Goal: Book appointment/travel/reservation

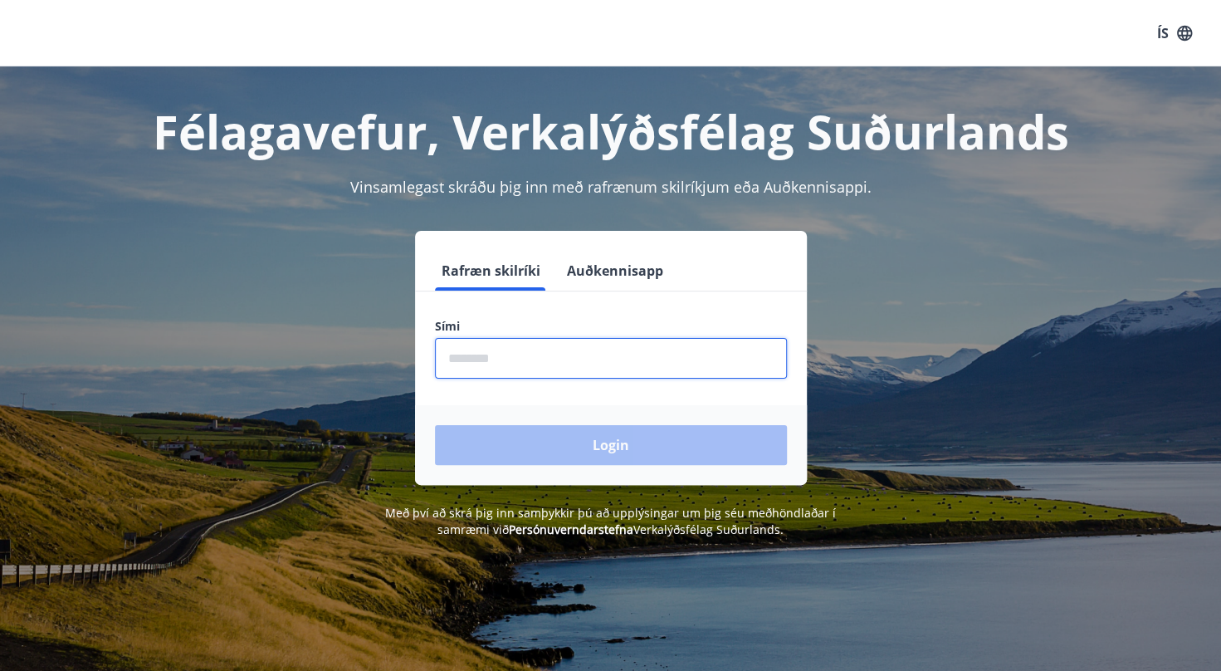
click at [594, 359] on input "phone" at bounding box center [611, 358] width 352 height 41
type input "********"
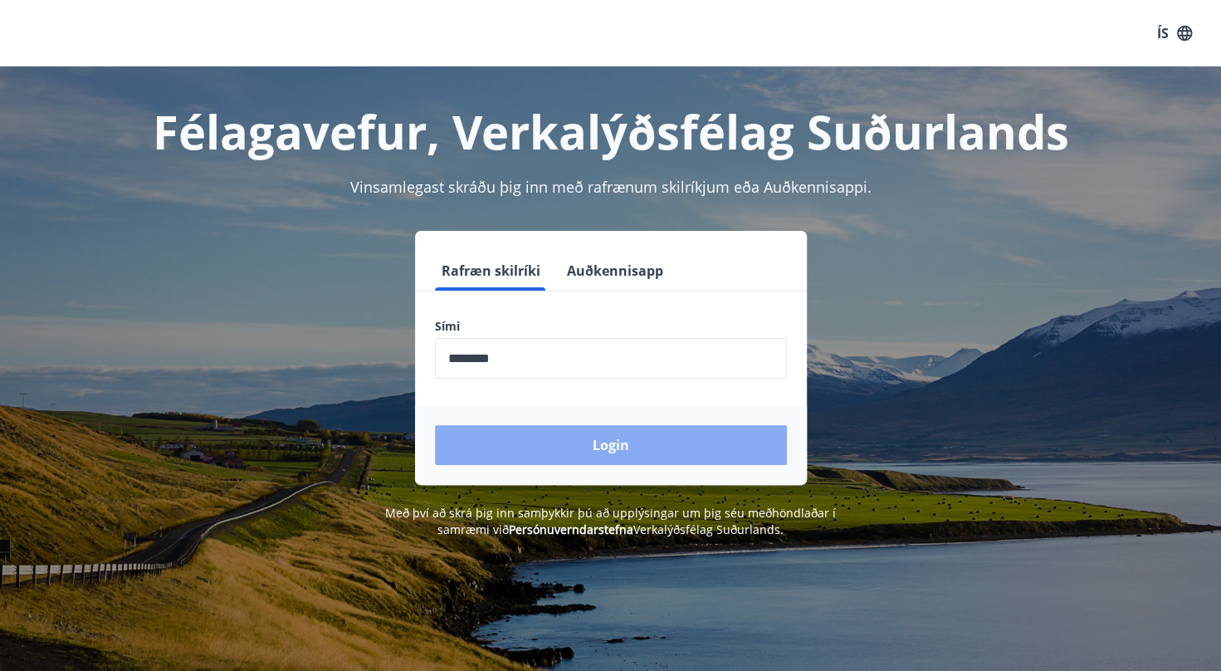
click at [622, 450] on button "Login" at bounding box center [611, 445] width 352 height 40
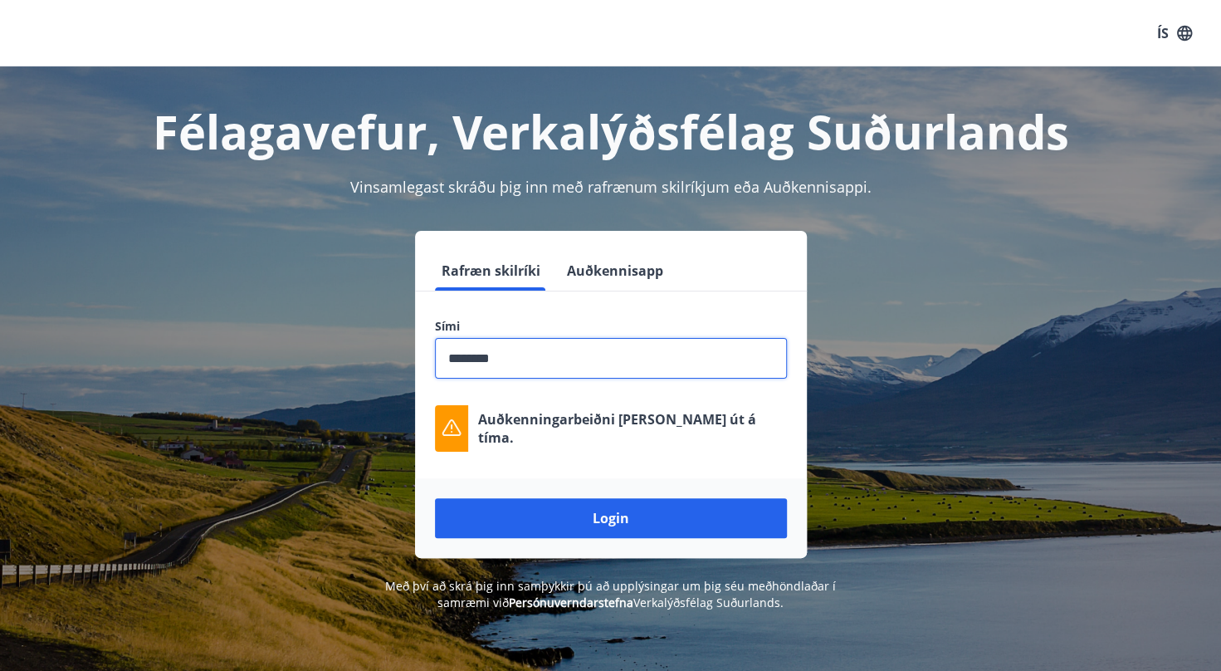
click at [656, 356] on input "phone" at bounding box center [611, 358] width 352 height 41
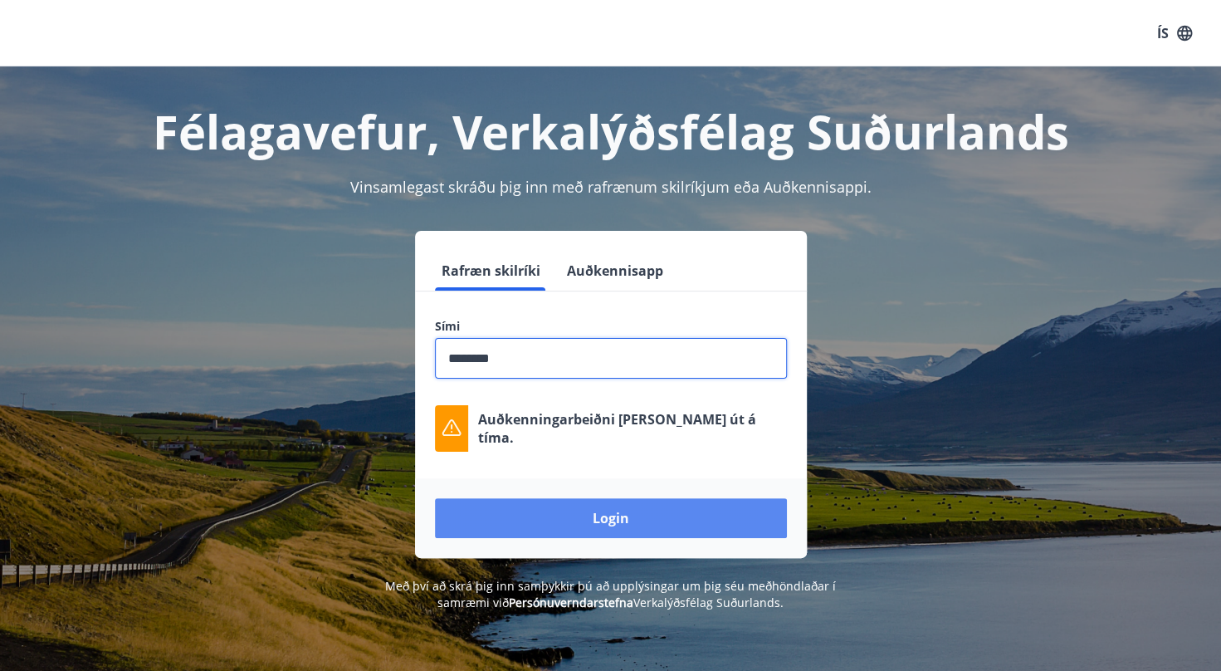
click at [593, 518] on button "Login" at bounding box center [611, 518] width 352 height 40
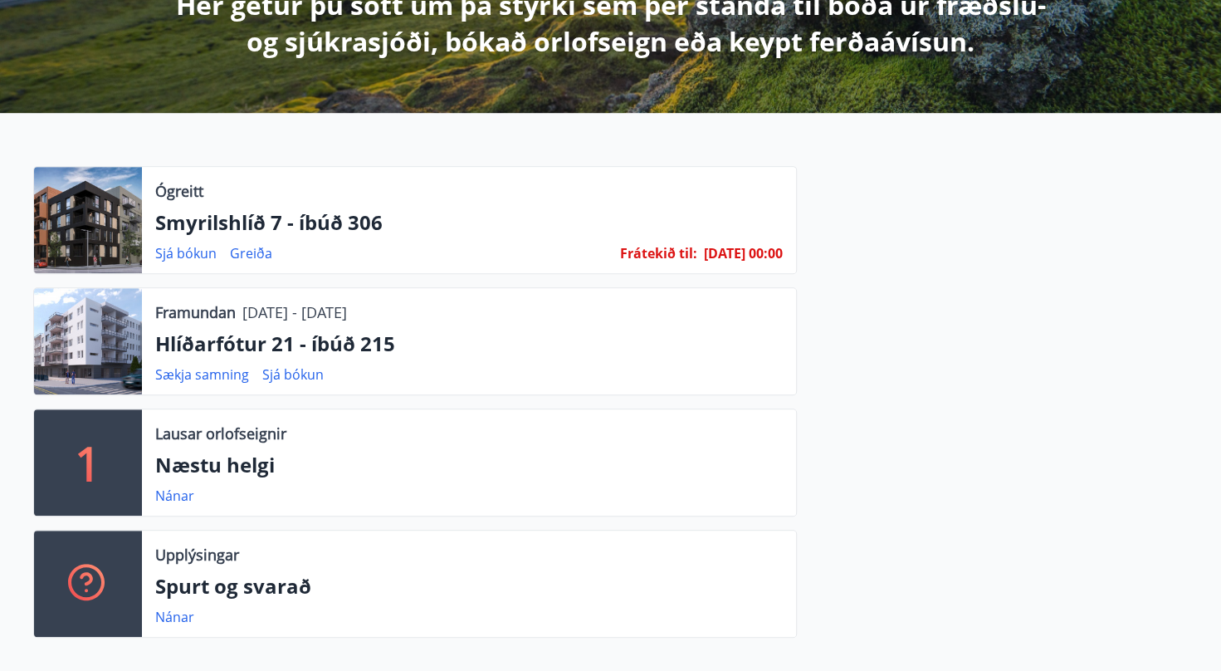
scroll to position [498, 0]
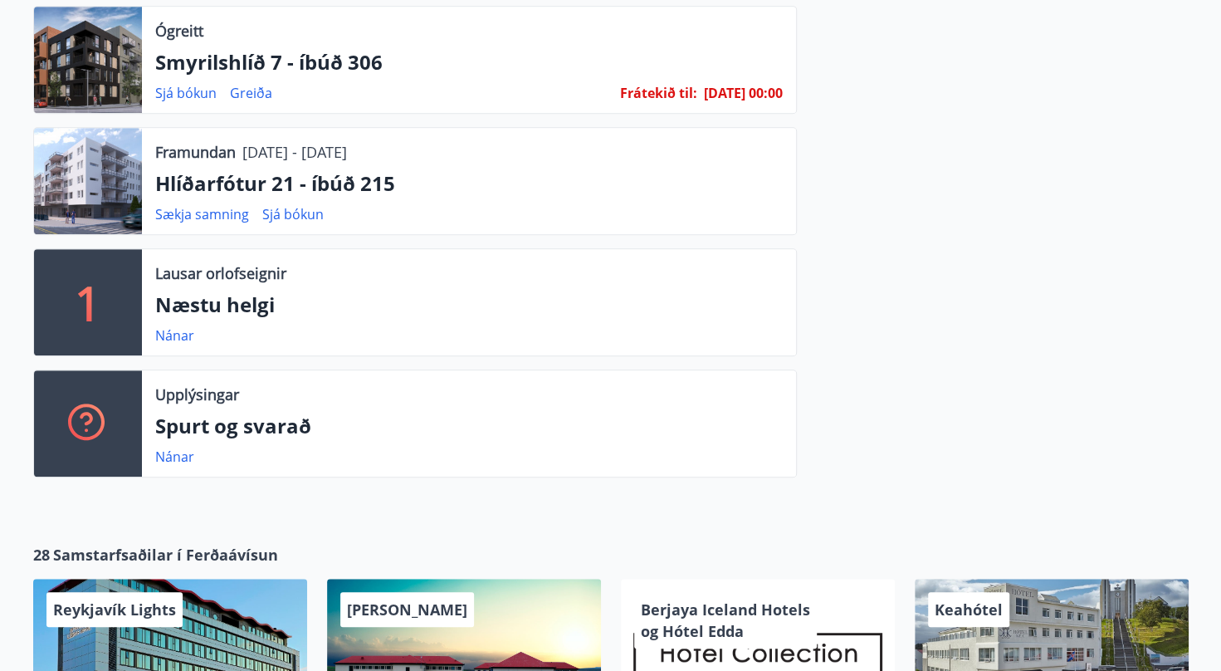
click at [97, 290] on p "1" at bounding box center [88, 302] width 27 height 63
click at [179, 330] on link "Nánar" at bounding box center [174, 335] width 39 height 18
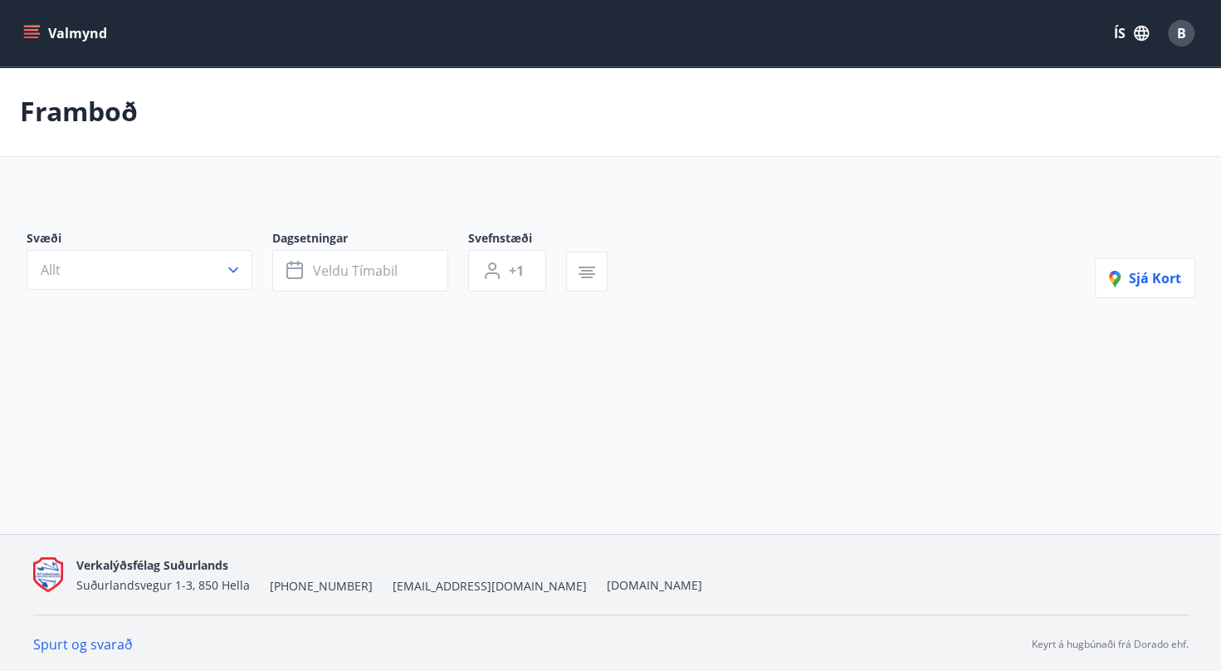
type input "*"
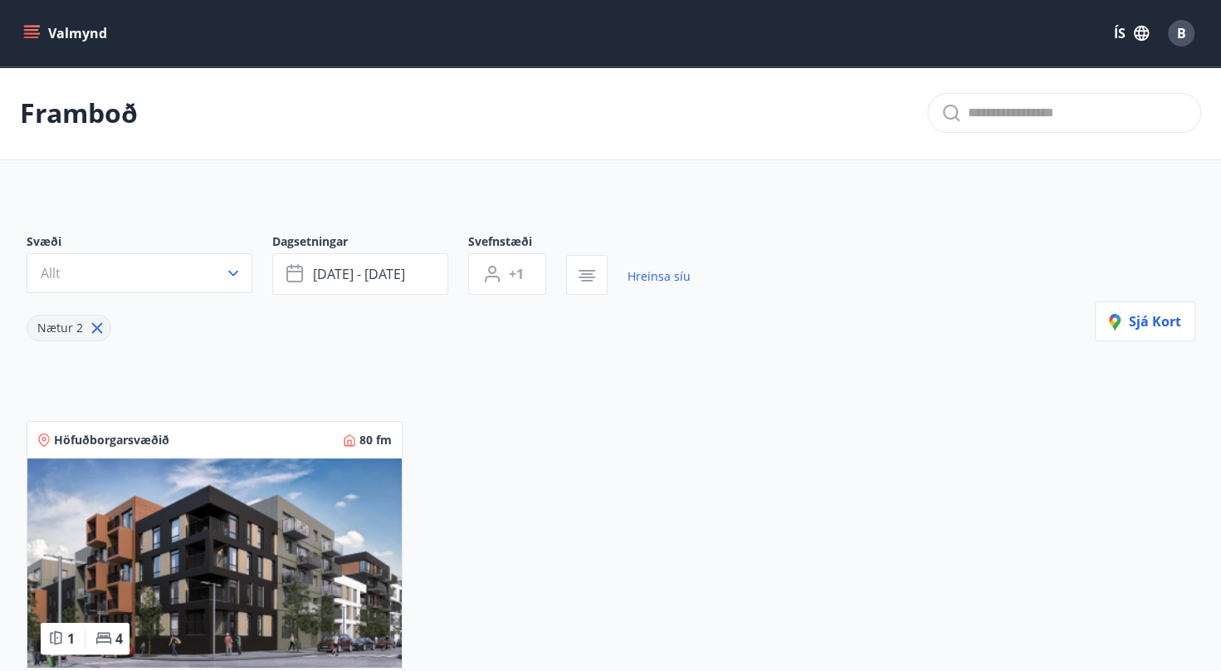
click at [51, 28] on button "Valmynd" at bounding box center [67, 33] width 94 height 30
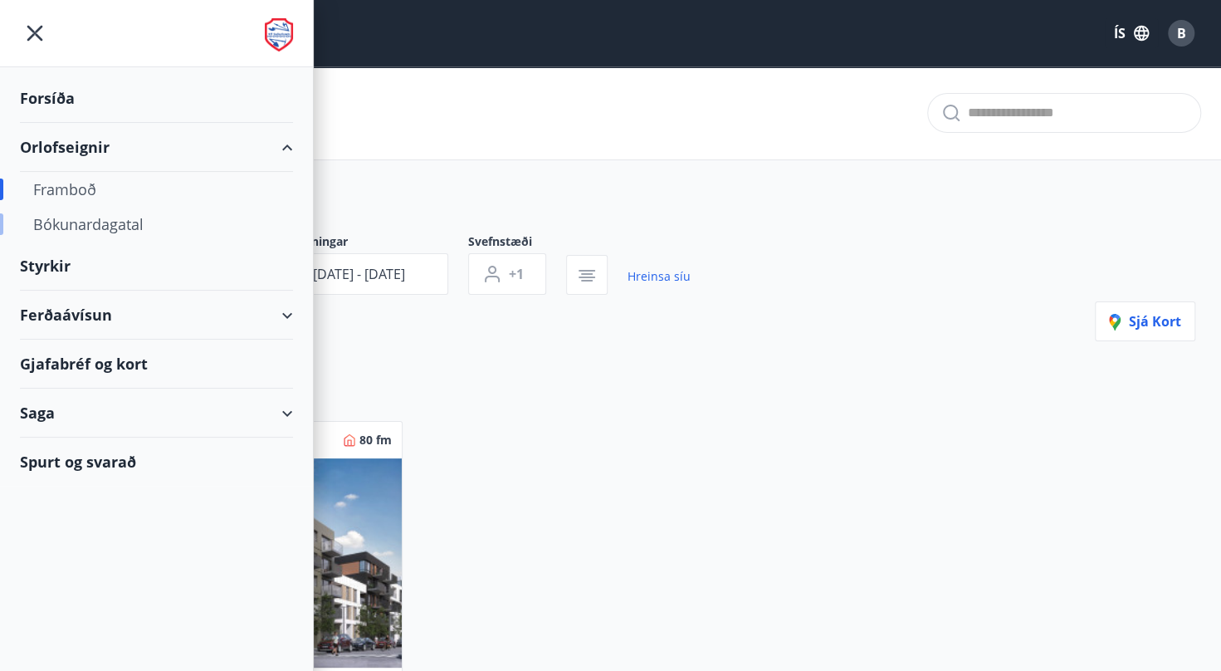
click at [105, 220] on div "Bókunardagatal" at bounding box center [156, 224] width 246 height 35
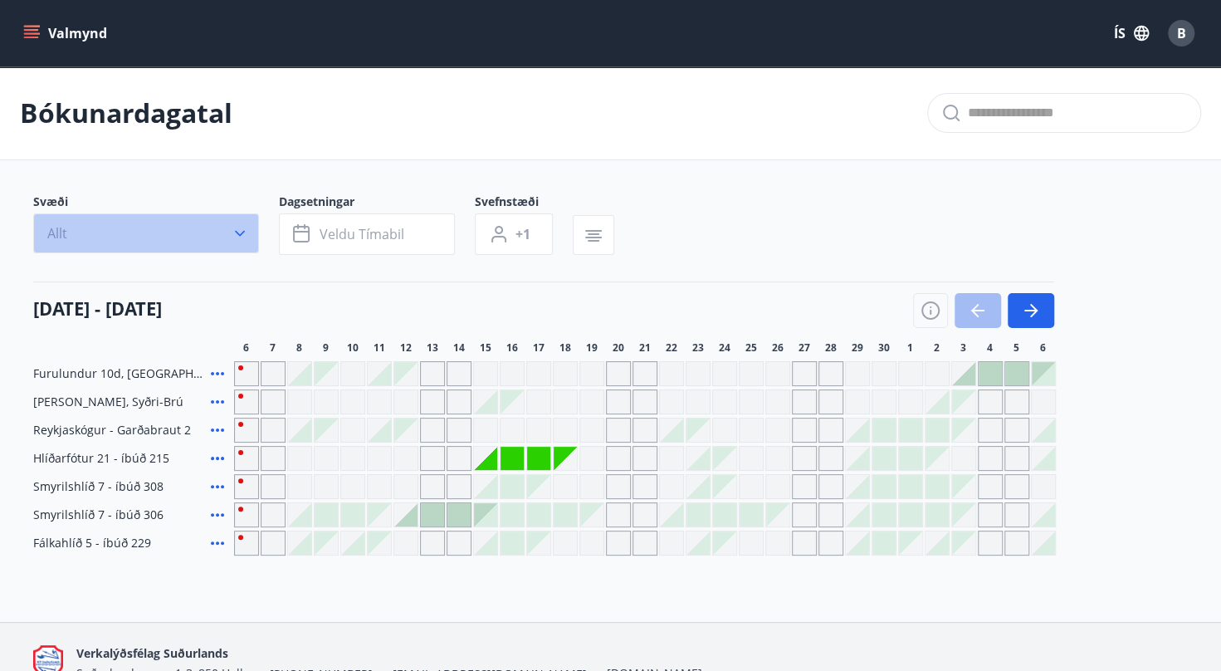
click at [242, 238] on icon "button" at bounding box center [240, 233] width 17 height 17
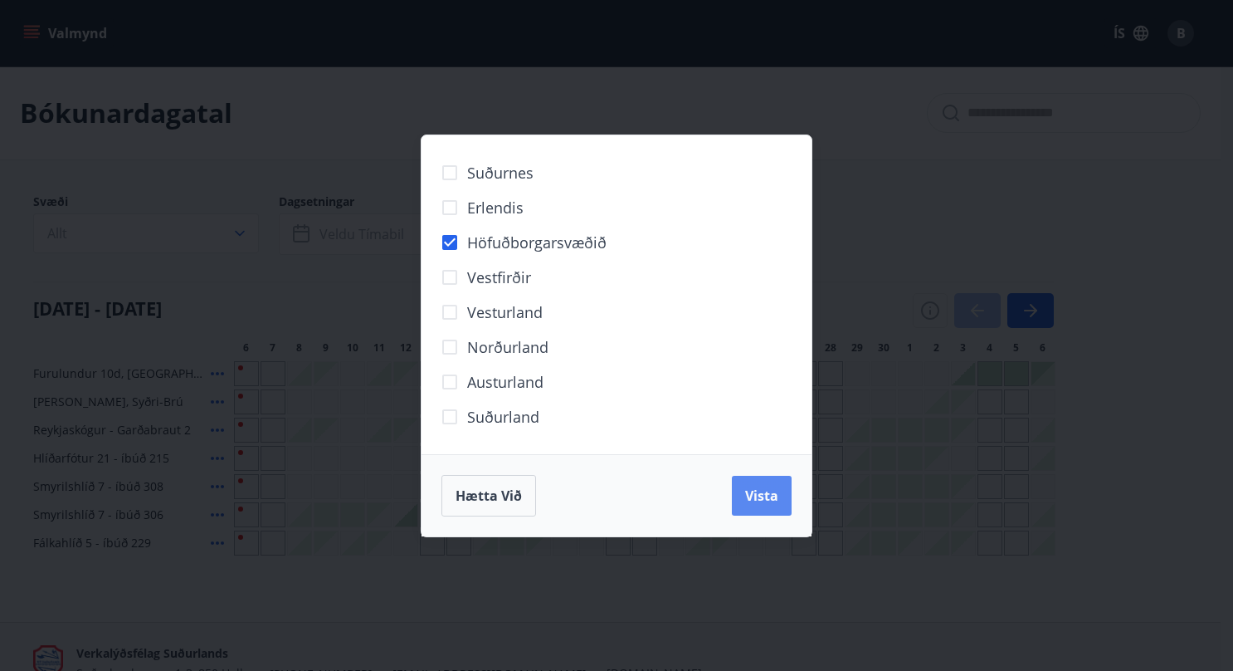
click at [757, 485] on button "Vista" at bounding box center [762, 496] width 60 height 40
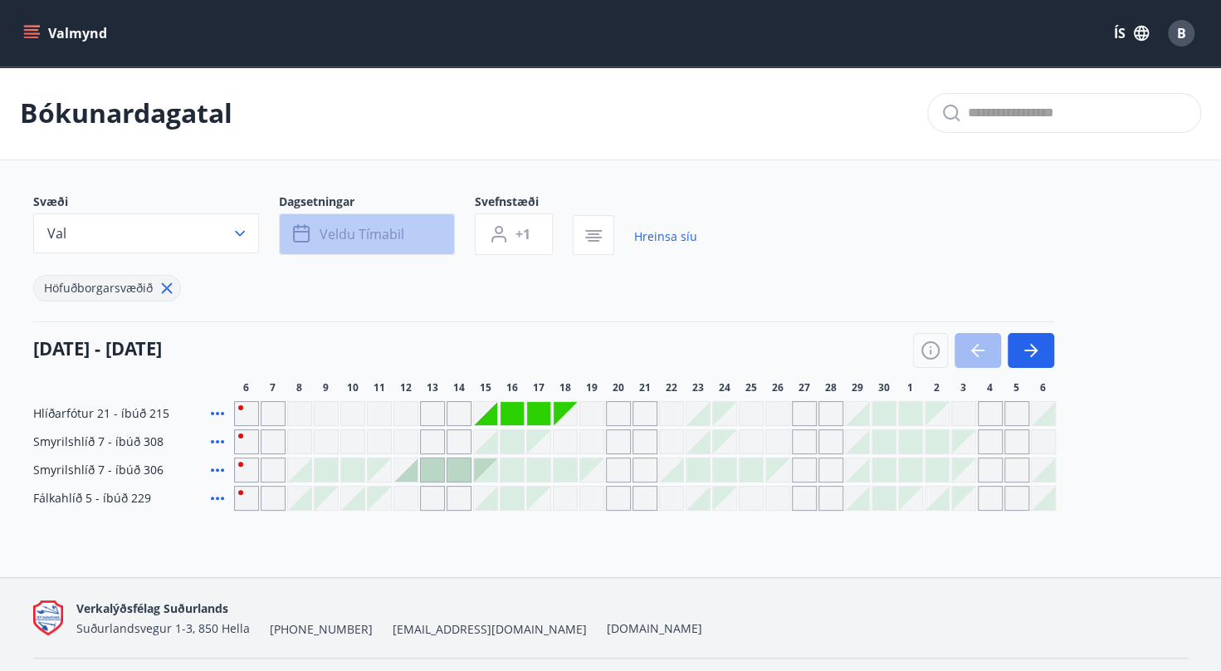
click at [424, 232] on button "Veldu tímabil" at bounding box center [367, 233] width 176 height 41
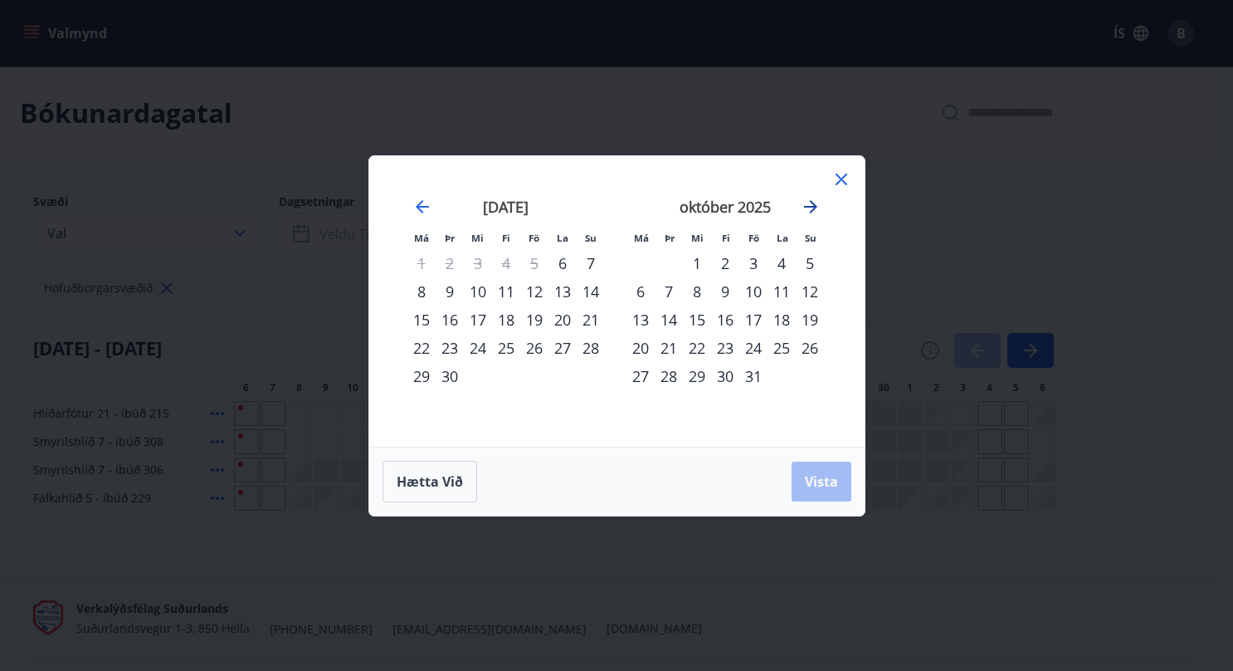
click at [812, 205] on icon "Move forward to switch to the next month." at bounding box center [811, 207] width 20 height 20
click at [563, 266] on div "1" at bounding box center [563, 263] width 28 height 28
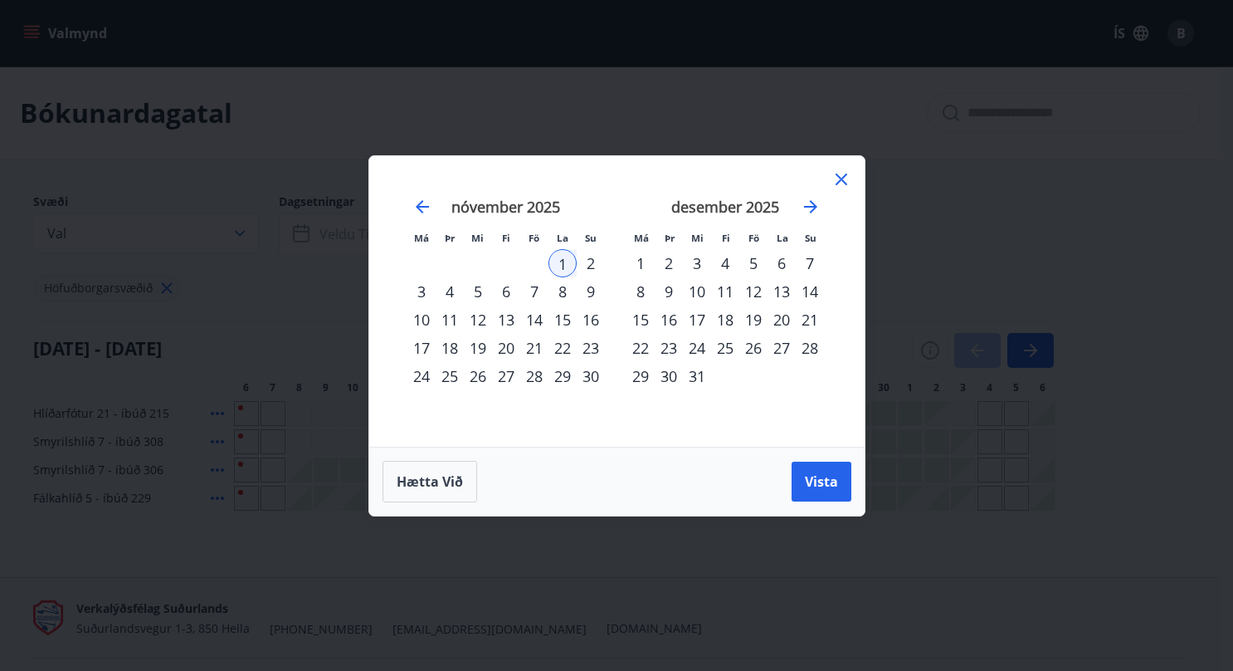
click at [698, 373] on div "31" at bounding box center [697, 376] width 28 height 28
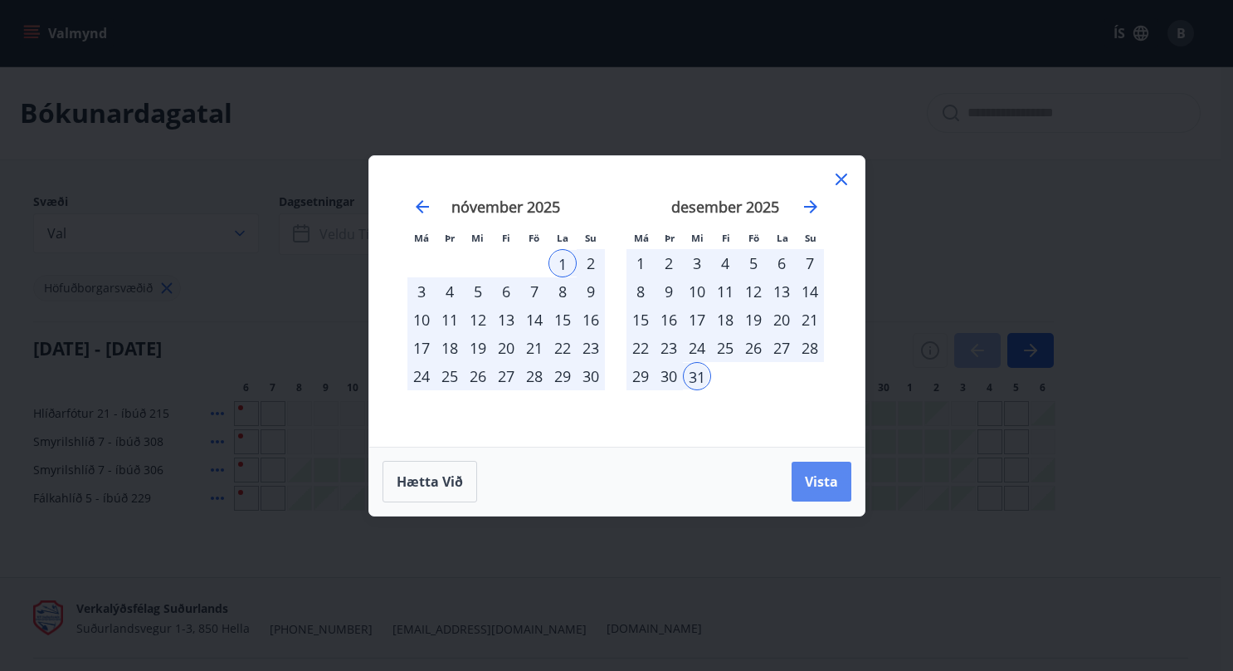
click at [825, 486] on span "Vista" at bounding box center [821, 481] width 33 height 18
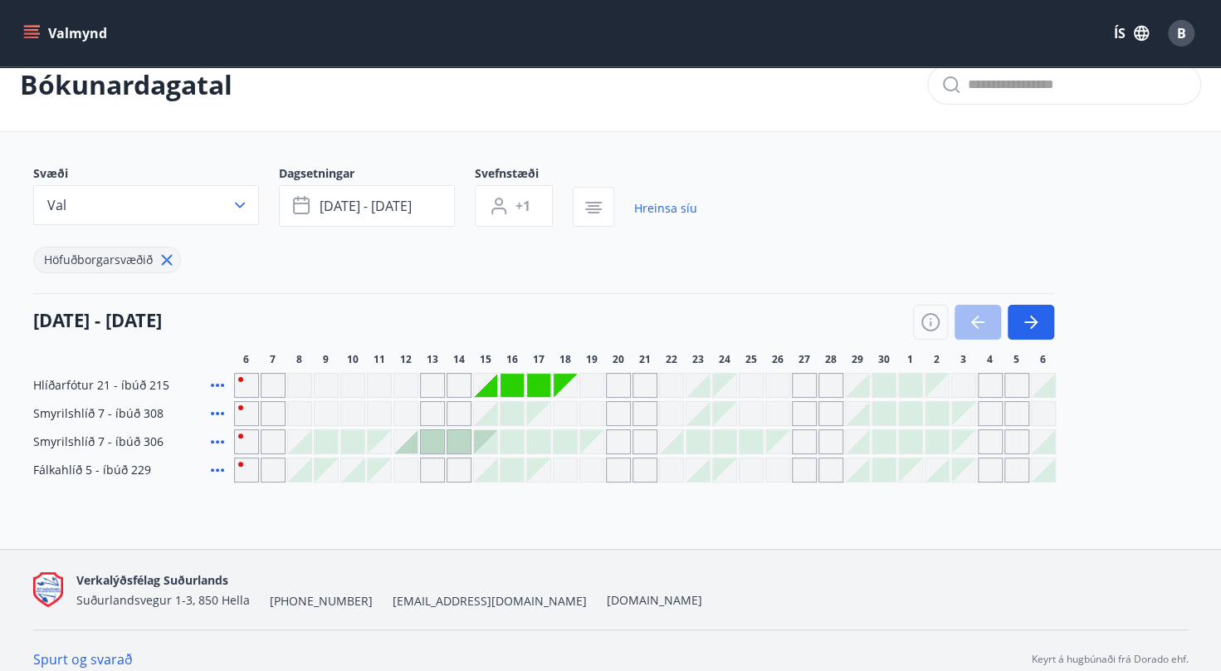
scroll to position [44, 0]
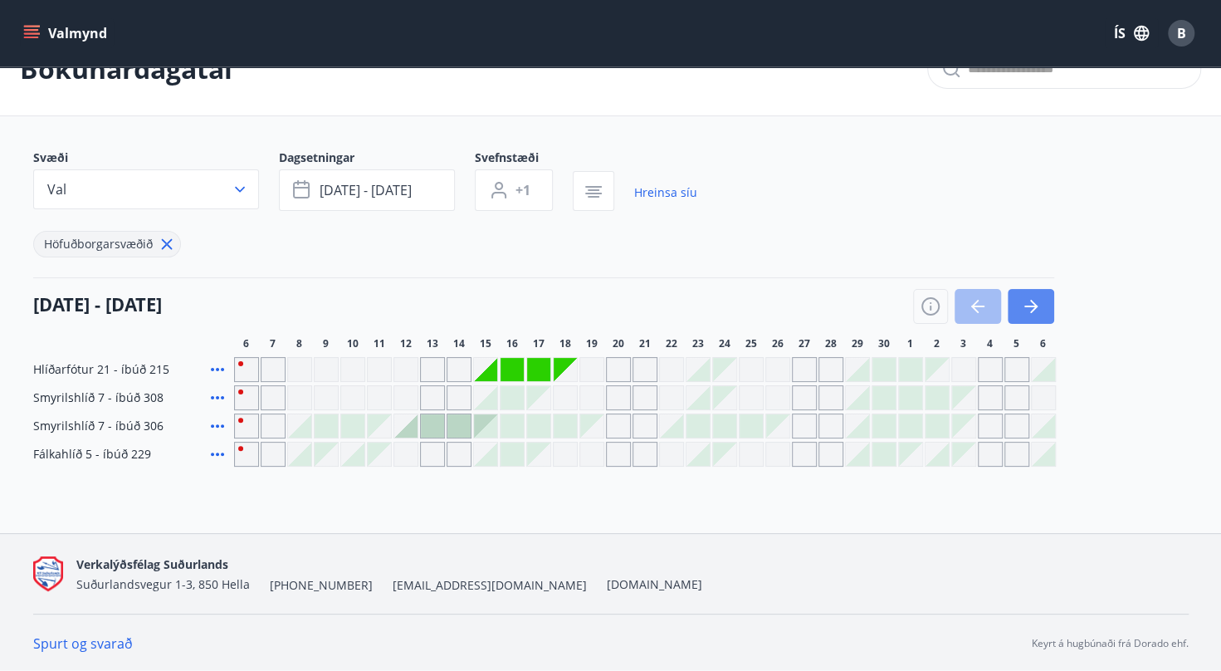
click at [1044, 301] on button "button" at bounding box center [1030, 306] width 46 height 35
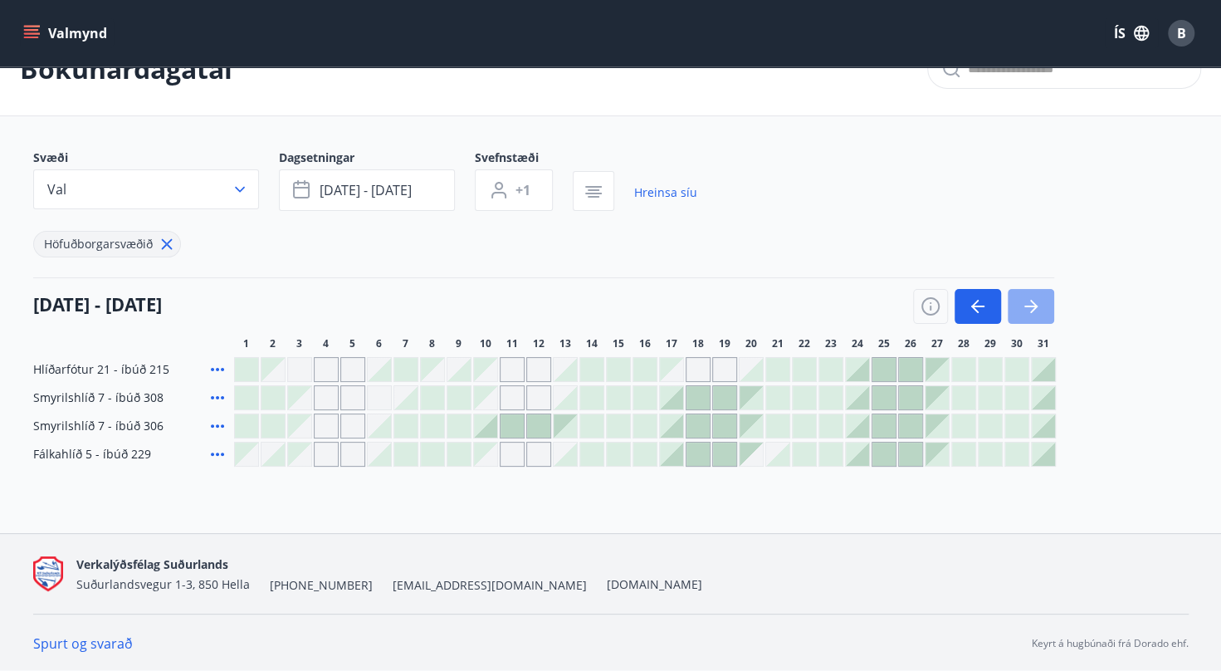
click at [1044, 301] on button "button" at bounding box center [1030, 306] width 46 height 35
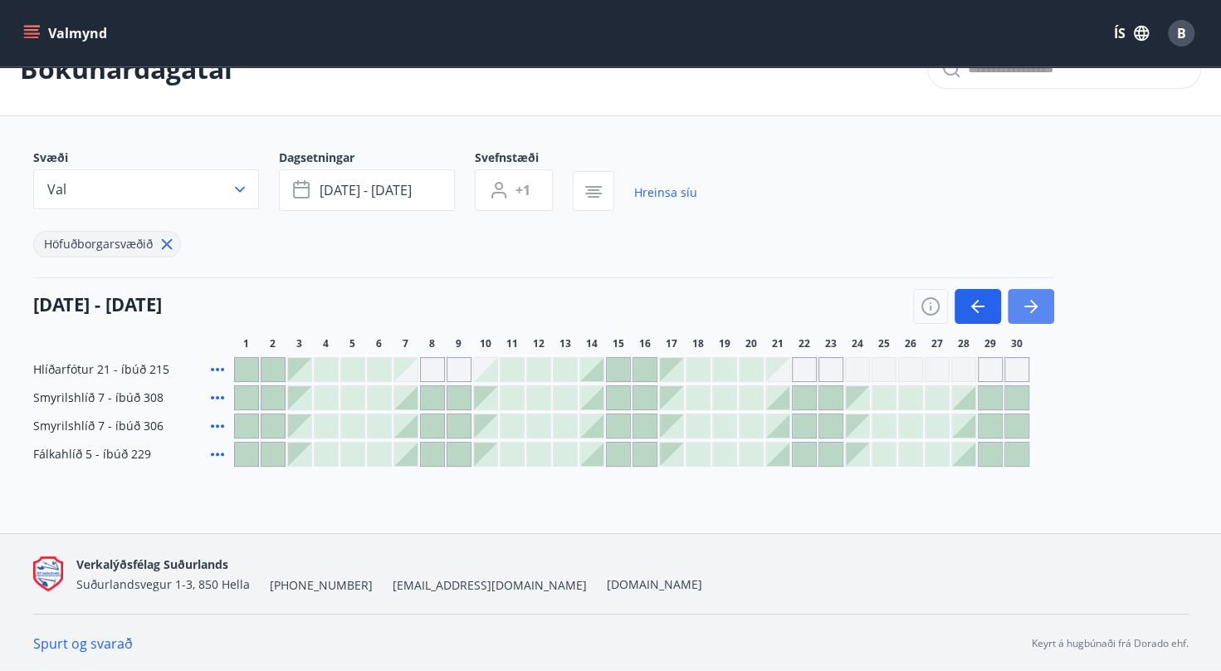
click at [1044, 301] on button "button" at bounding box center [1030, 306] width 46 height 35
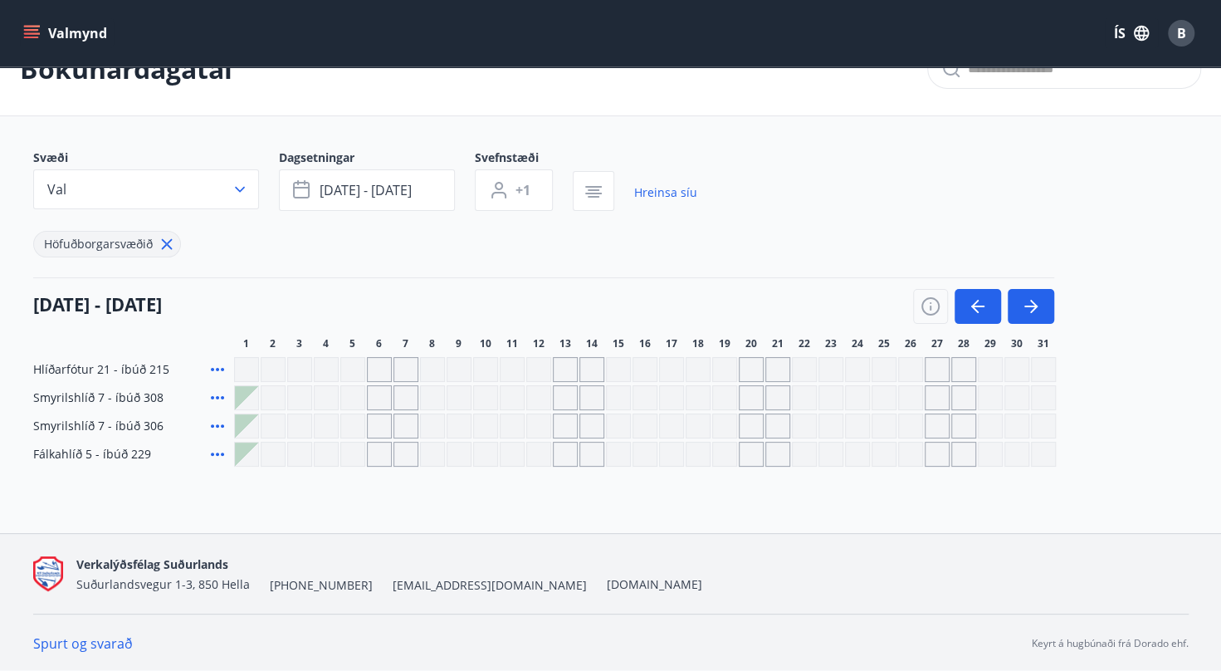
click at [726, 360] on div "Gráir dagar eru ekki bókanlegir" at bounding box center [724, 369] width 25 height 25
click at [724, 365] on div "Gráir dagar eru ekki bókanlegir" at bounding box center [724, 369] width 25 height 25
